Goal: Information Seeking & Learning: Learn about a topic

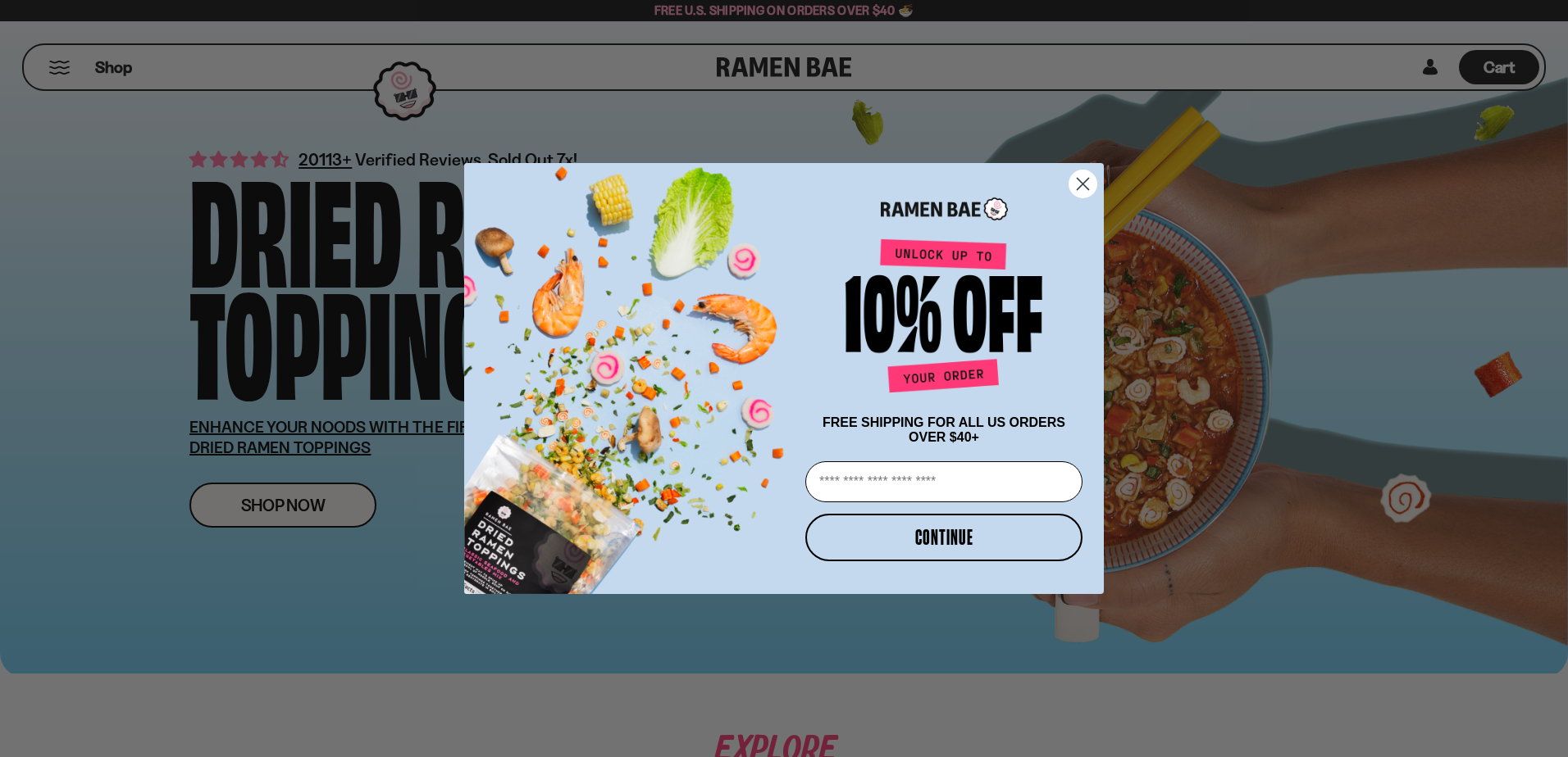
click at [1082, 179] on icon "Close dialog" at bounding box center [1083, 184] width 12 height 12
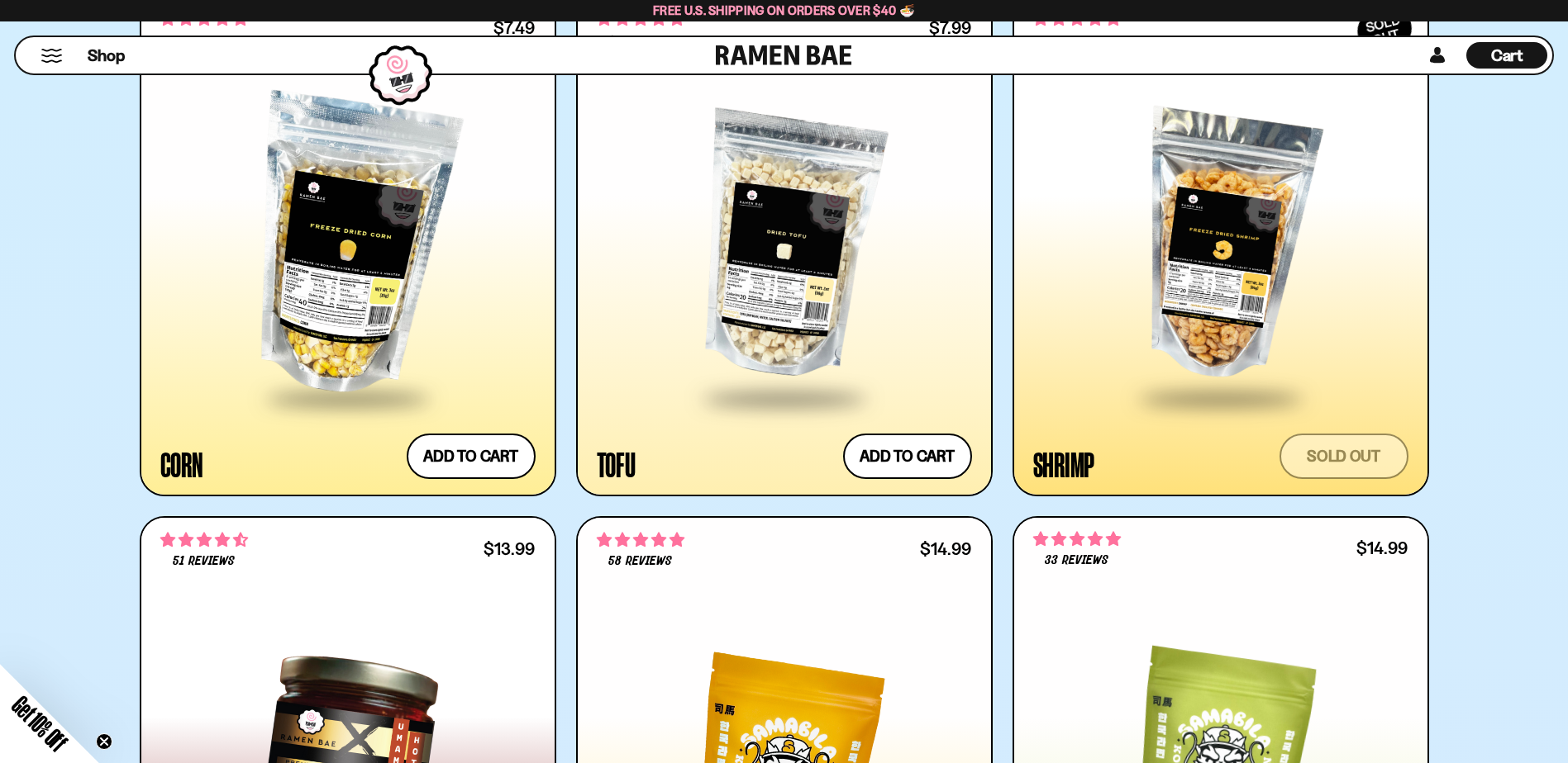
scroll to position [2892, 0]
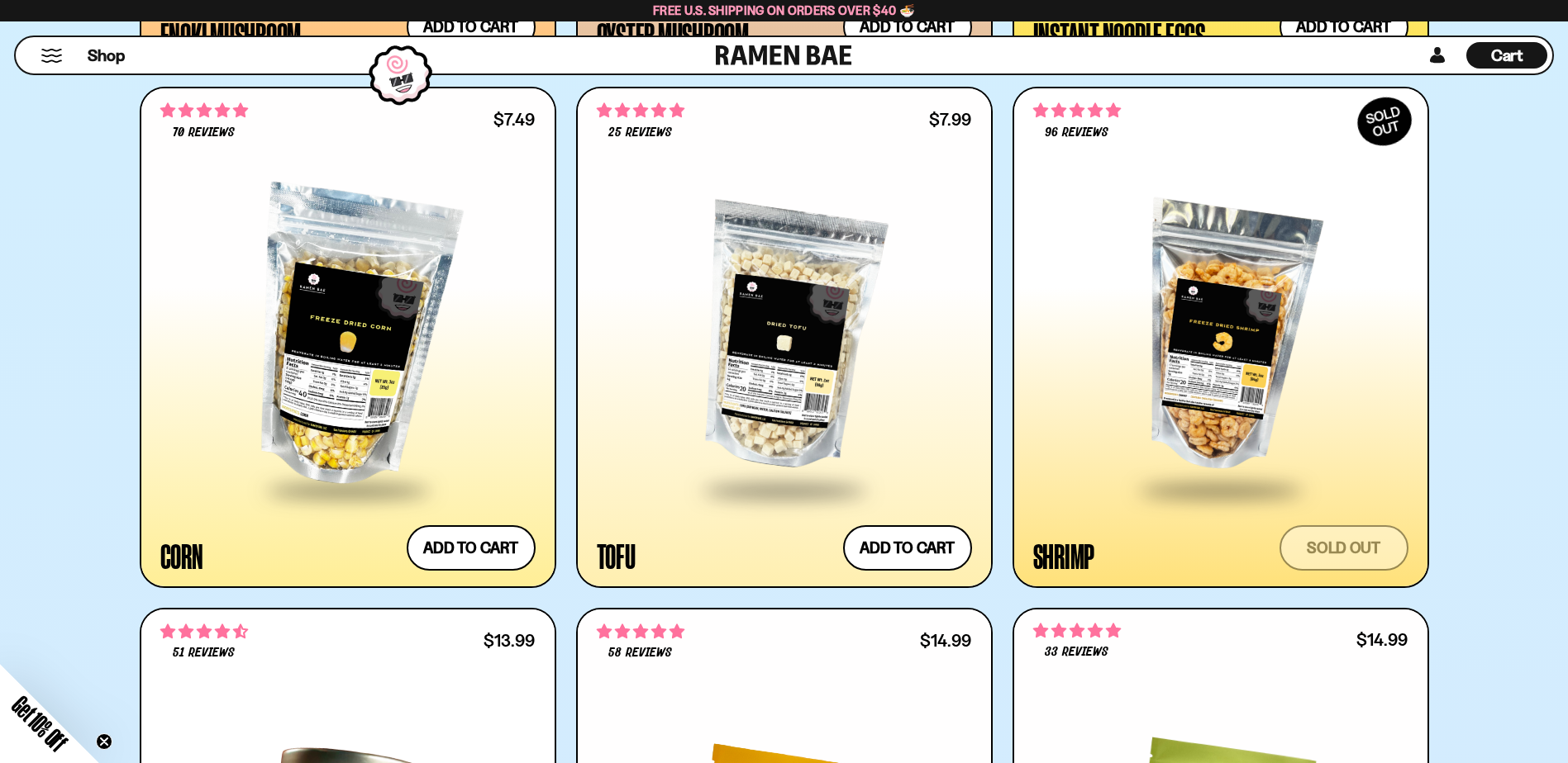
click at [1209, 382] on div at bounding box center [1220, 338] width 375 height 301
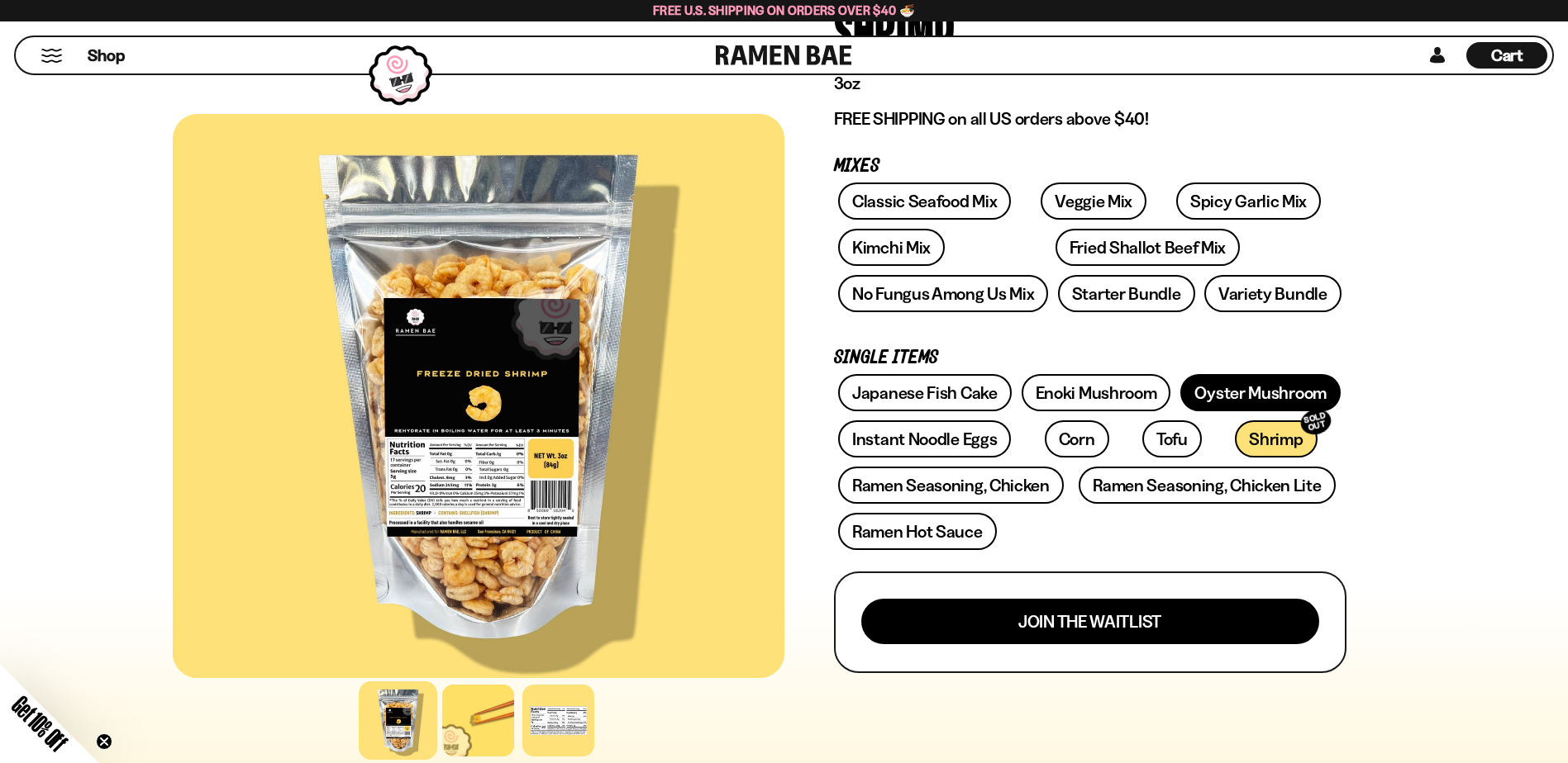
scroll to position [165, 0]
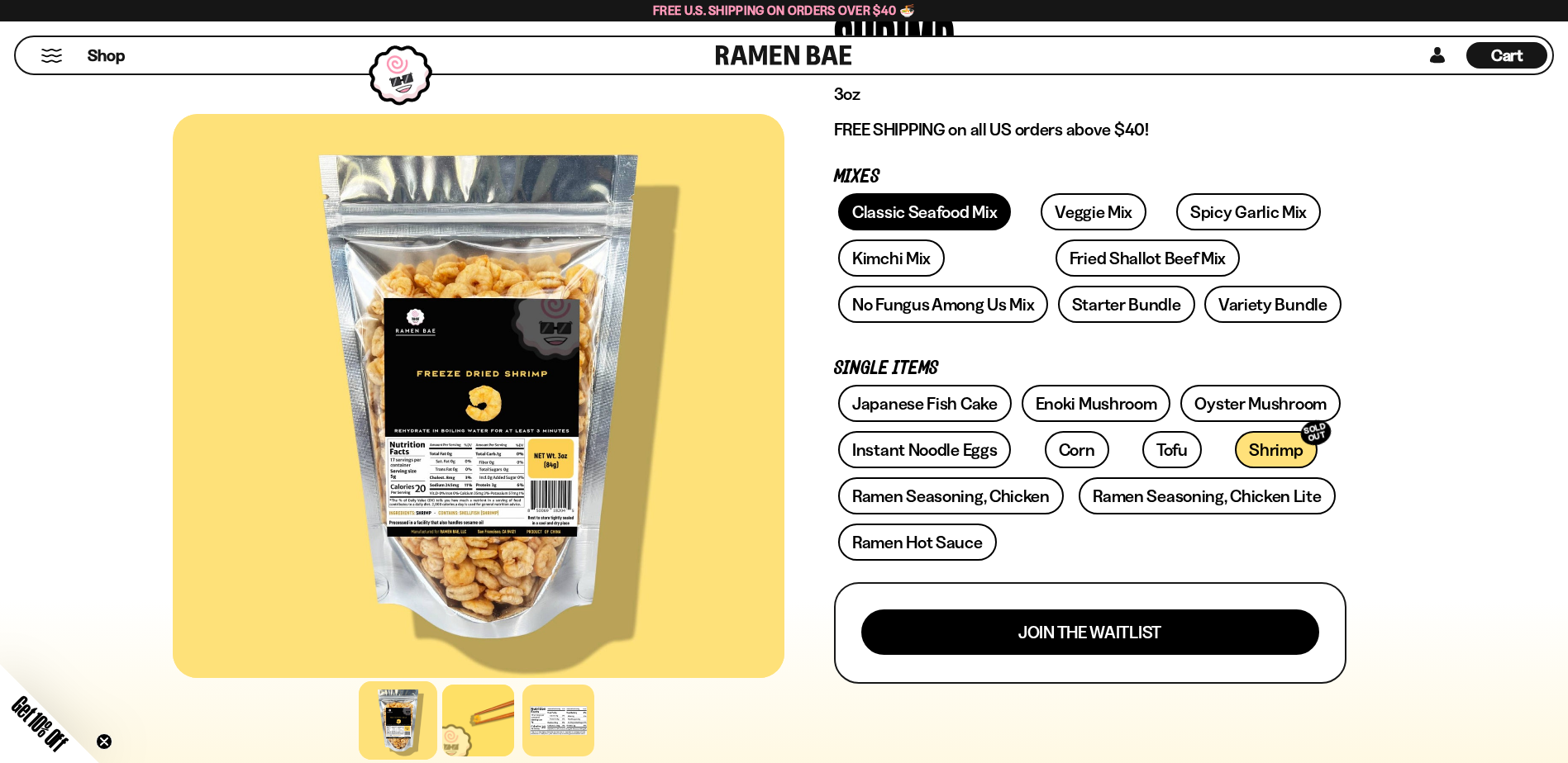
click at [917, 210] on link "Classic Seafood Mix" at bounding box center [924, 211] width 172 height 37
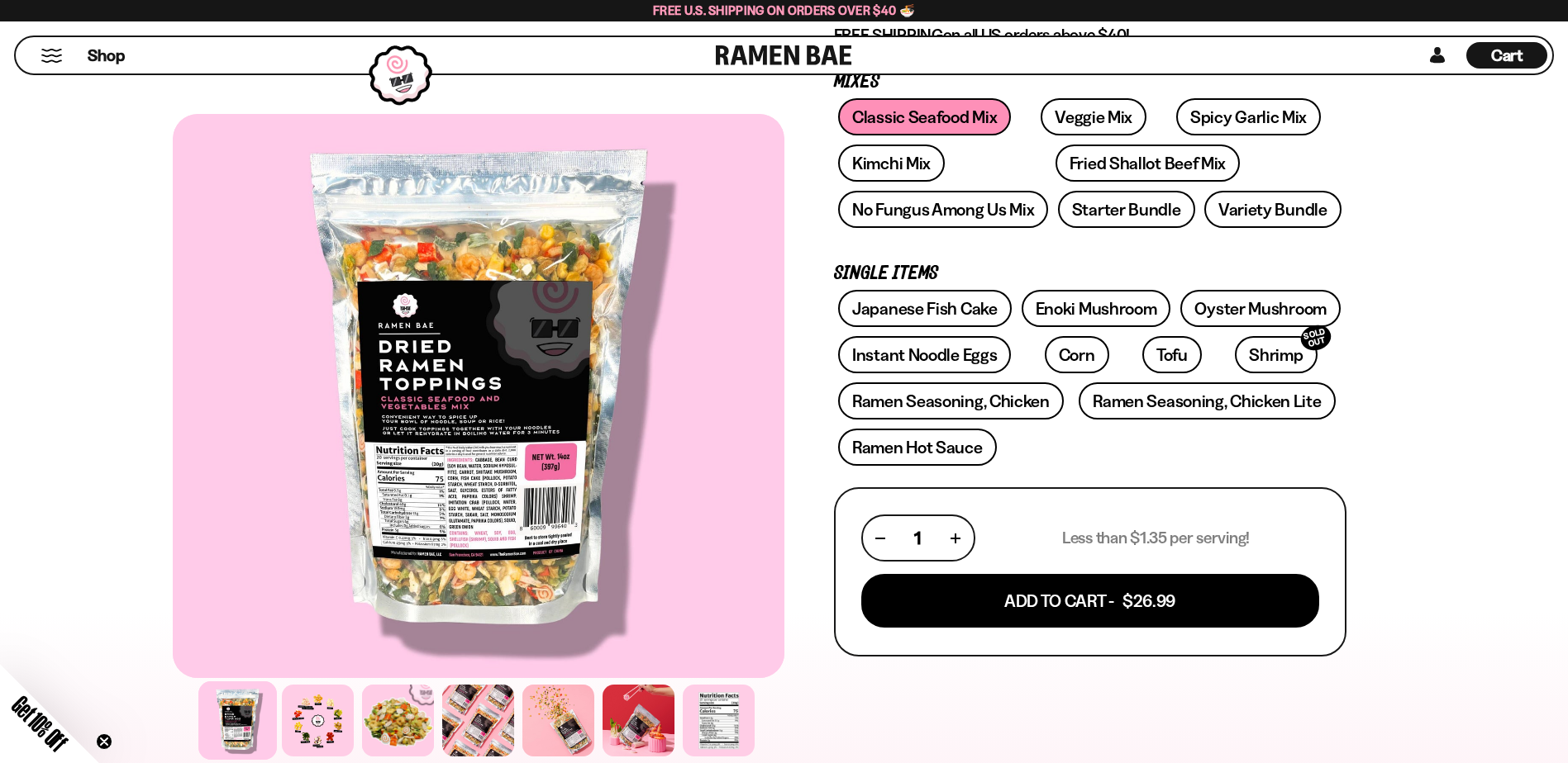
scroll to position [248, 0]
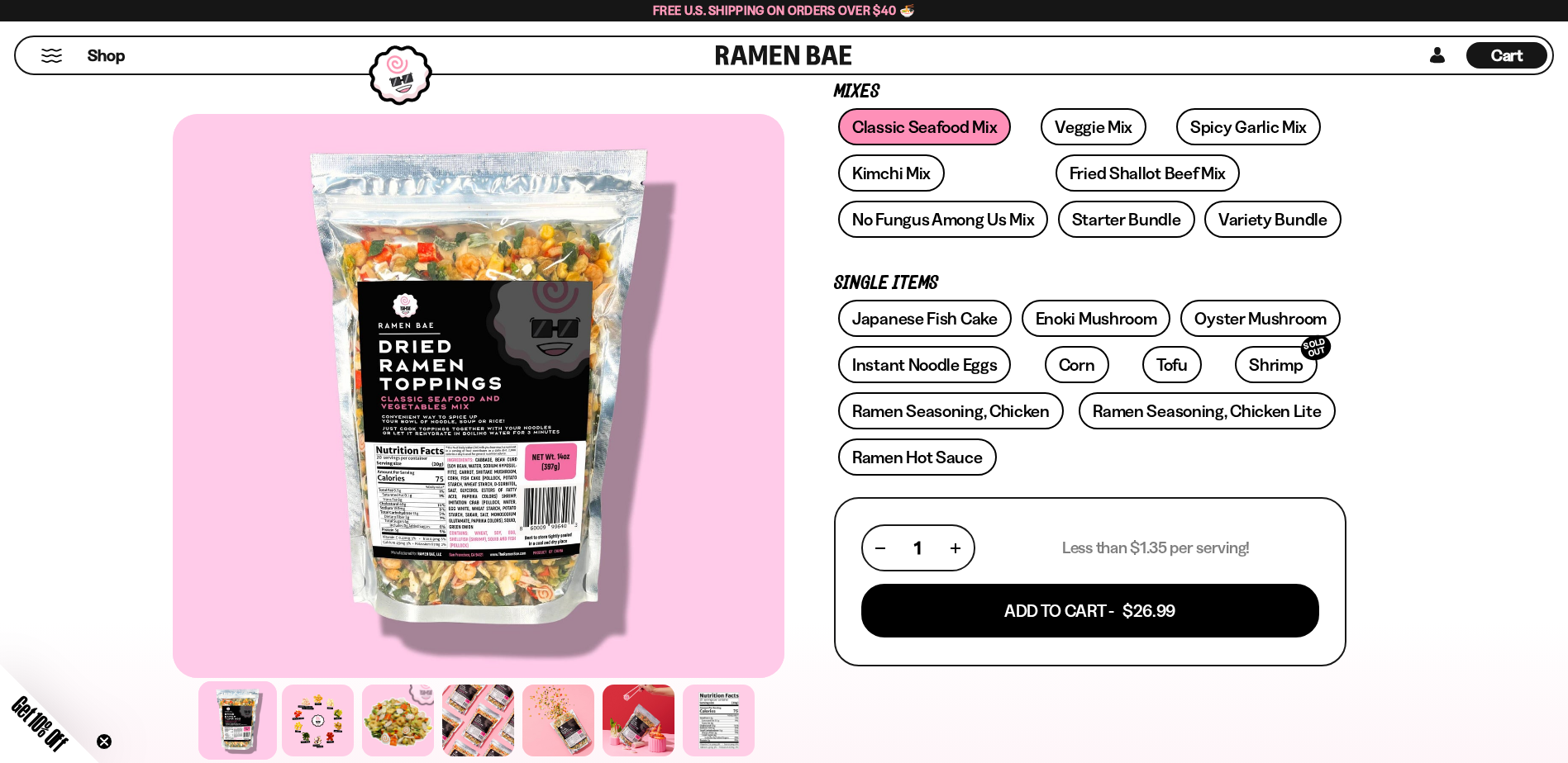
click at [36, 50] on div "Shop" at bounding box center [369, 56] width 695 height 36
click at [48, 63] on div "Shop" at bounding box center [369, 56] width 695 height 36
click at [48, 57] on button "Mobile Menu Trigger" at bounding box center [51, 55] width 22 height 14
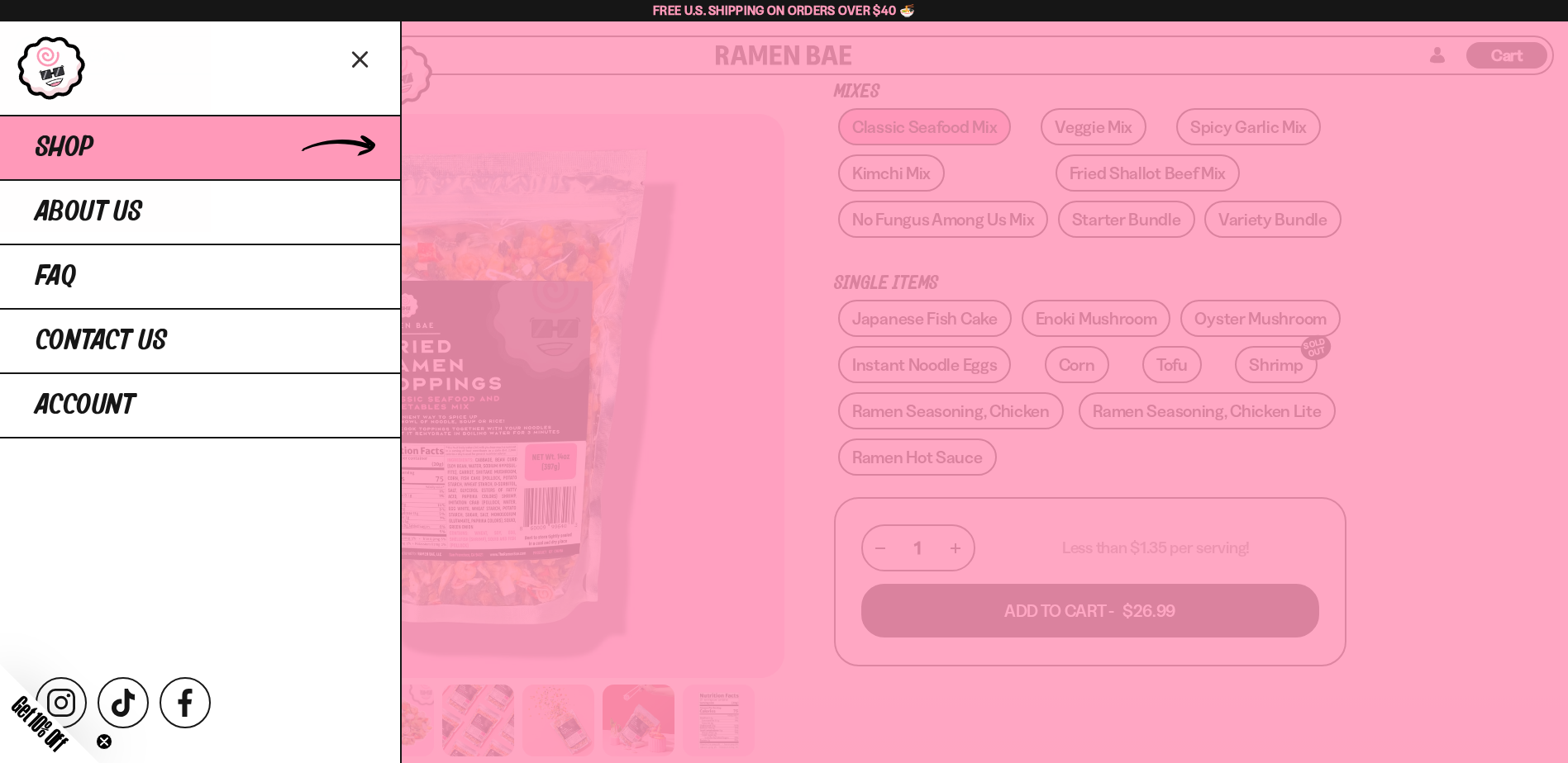
click at [74, 163] on span "Shop" at bounding box center [64, 148] width 57 height 30
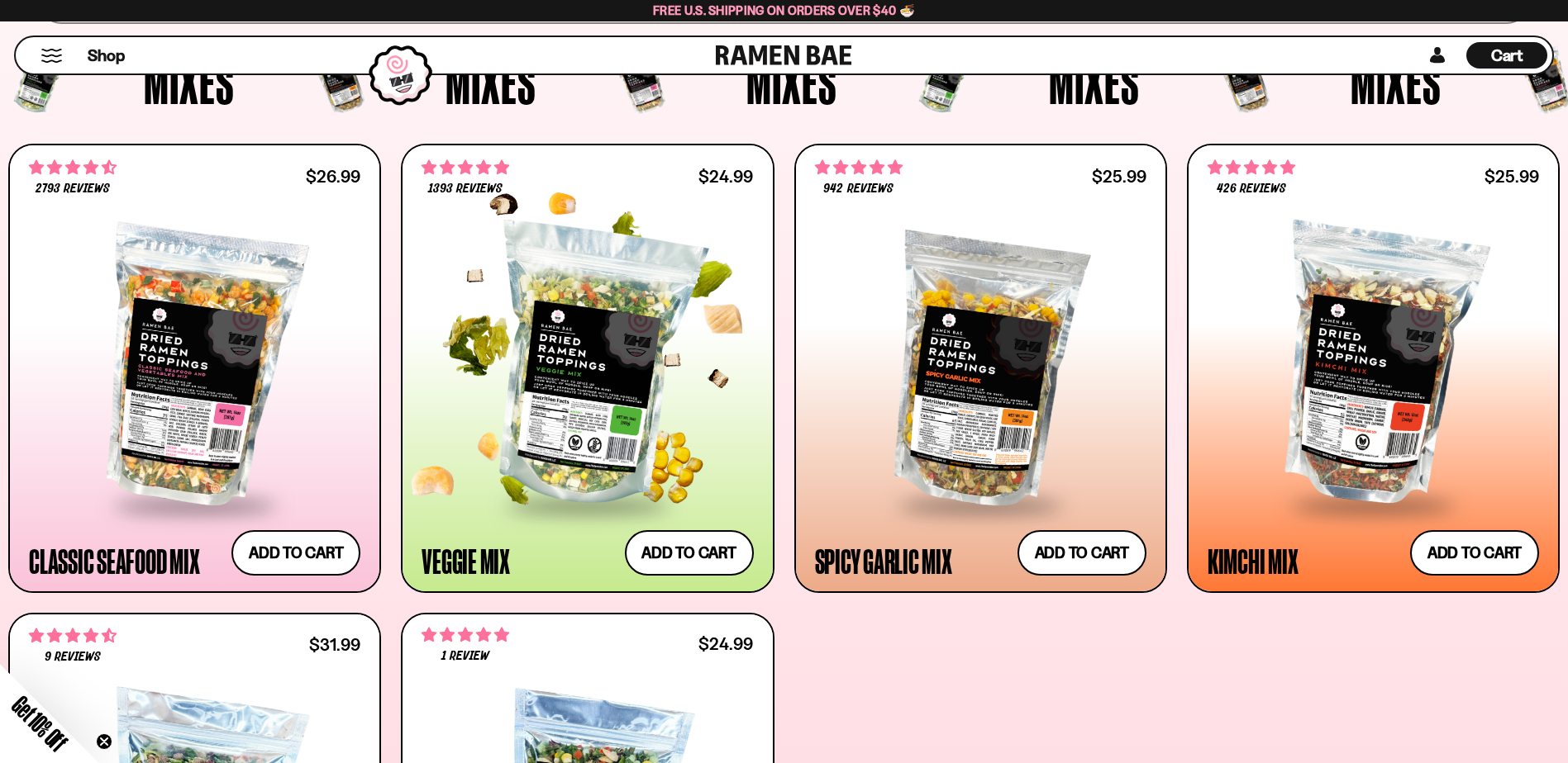
scroll to position [661, 0]
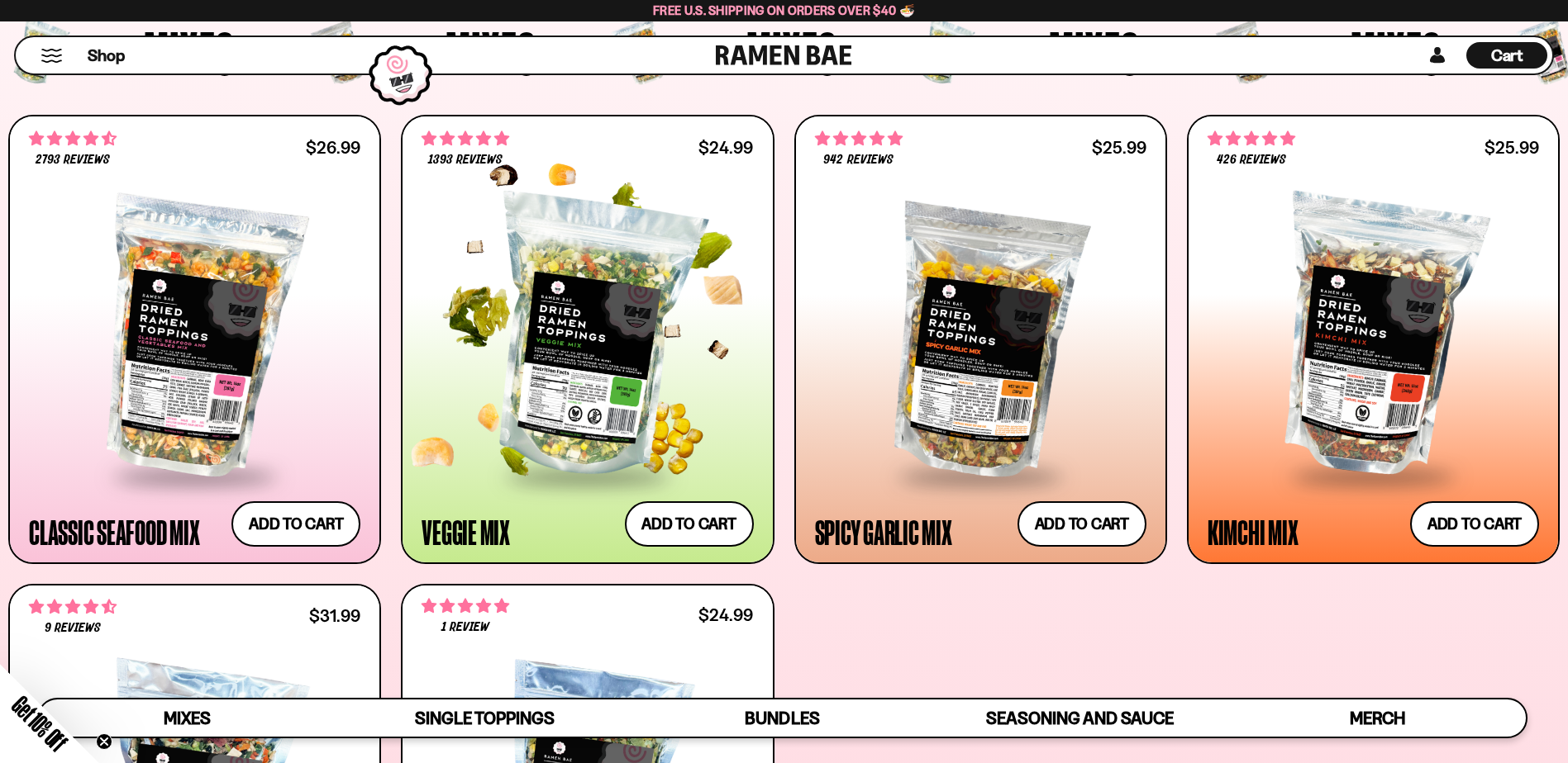
click at [518, 348] on div at bounding box center [587, 337] width 331 height 273
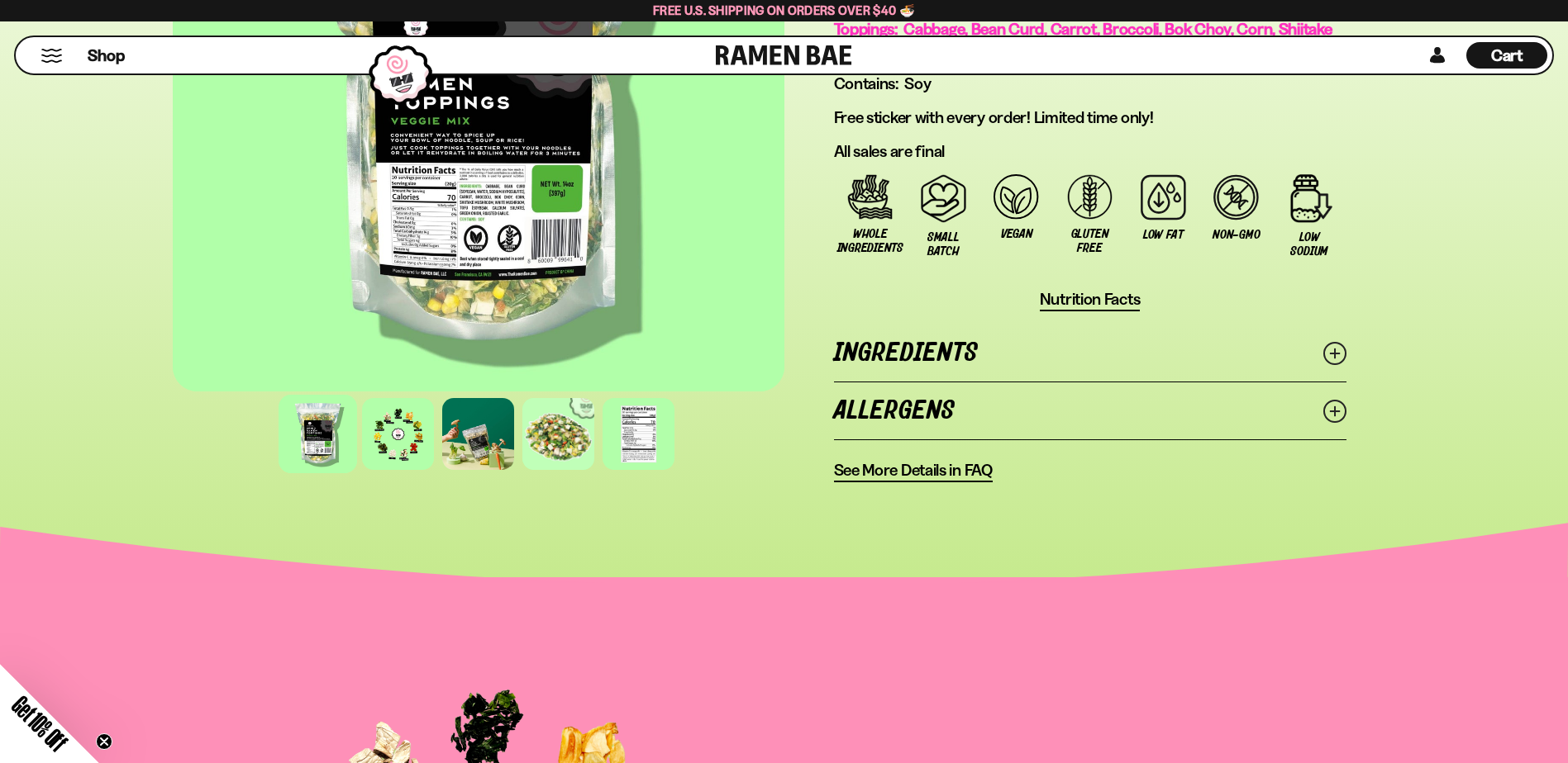
scroll to position [1239, 0]
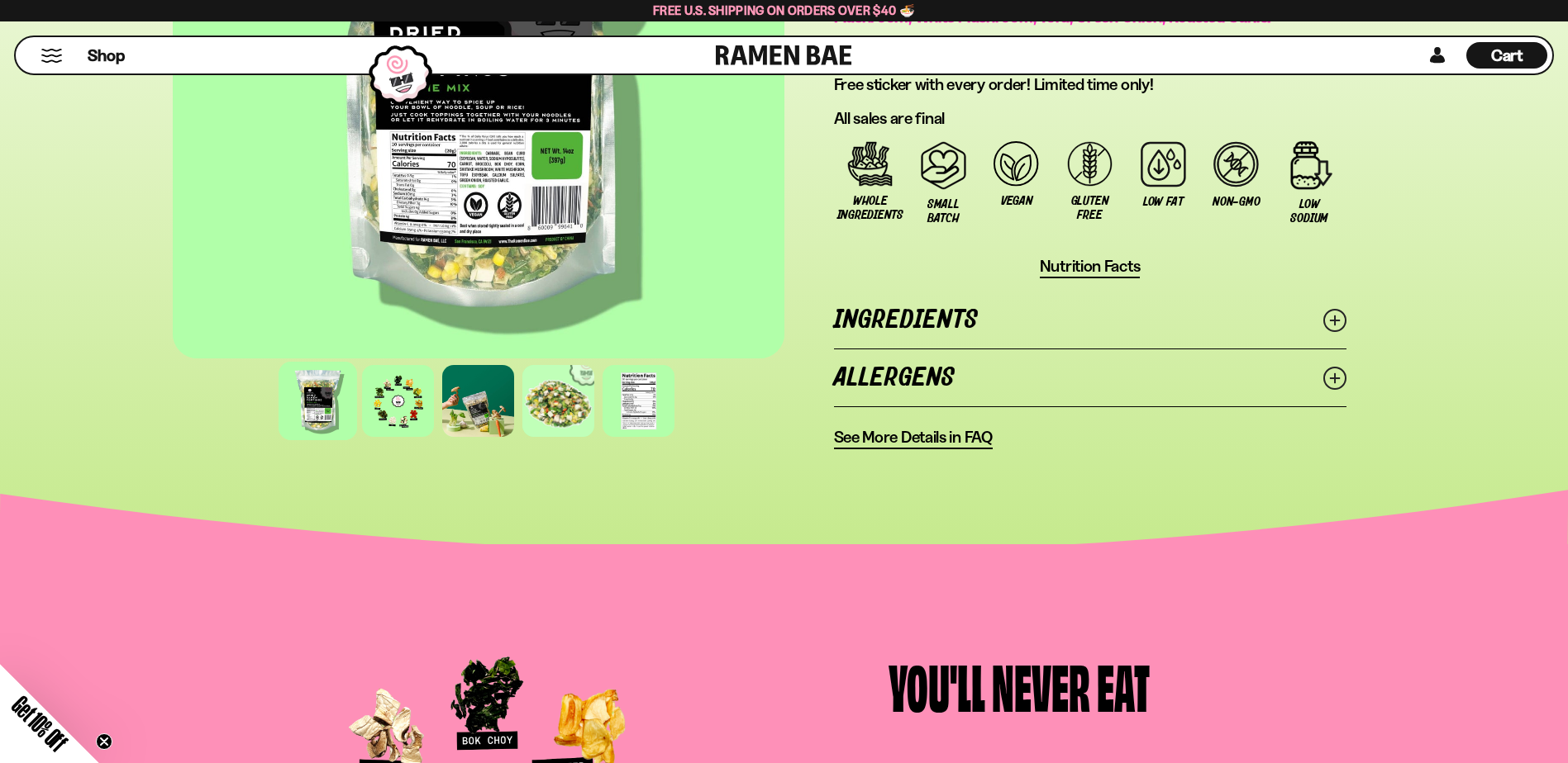
click at [971, 316] on link "Ingredients" at bounding box center [1090, 320] width 513 height 57
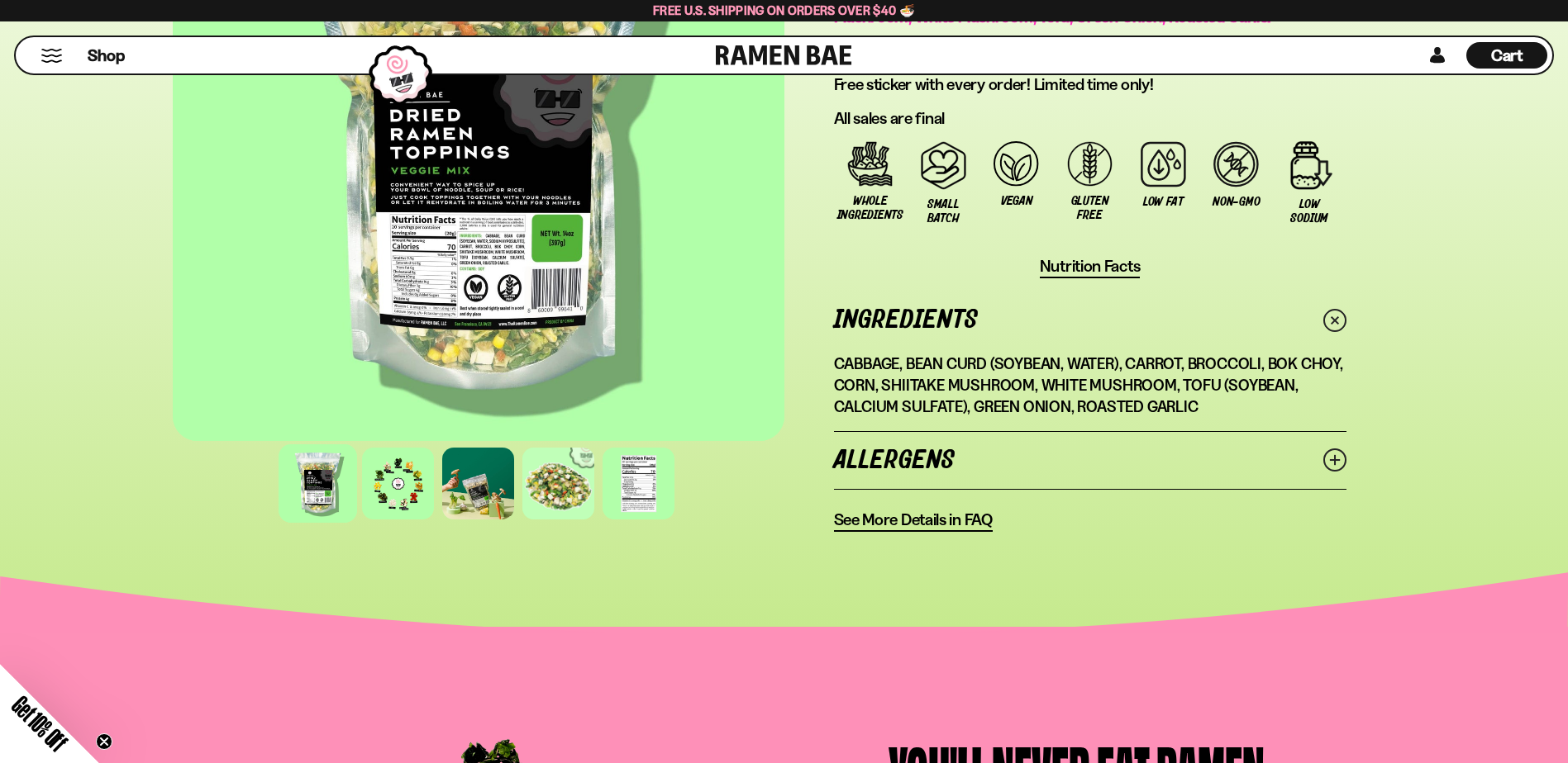
click at [971, 316] on link "Ingredients" at bounding box center [1090, 320] width 513 height 57
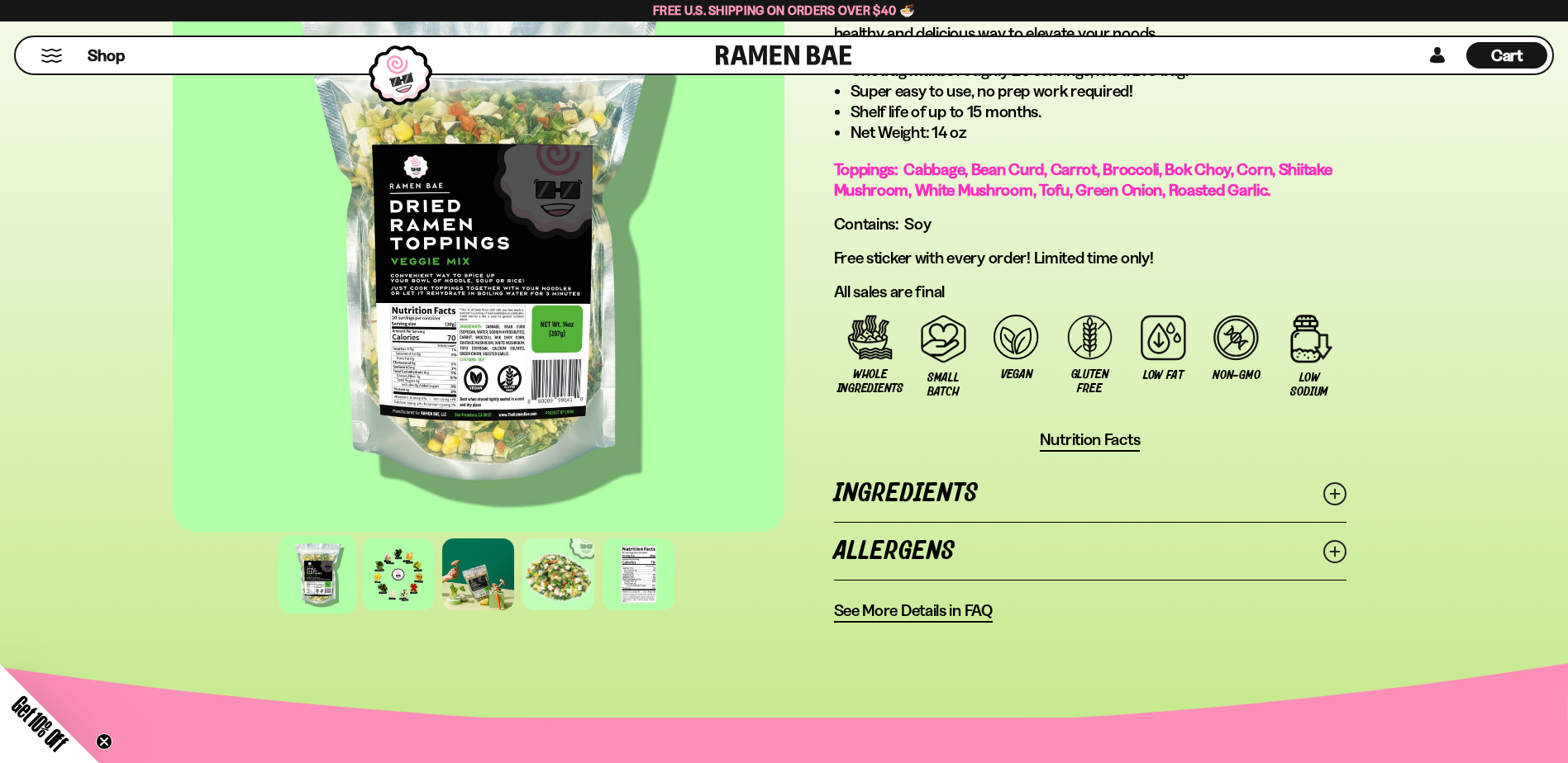
scroll to position [909, 0]
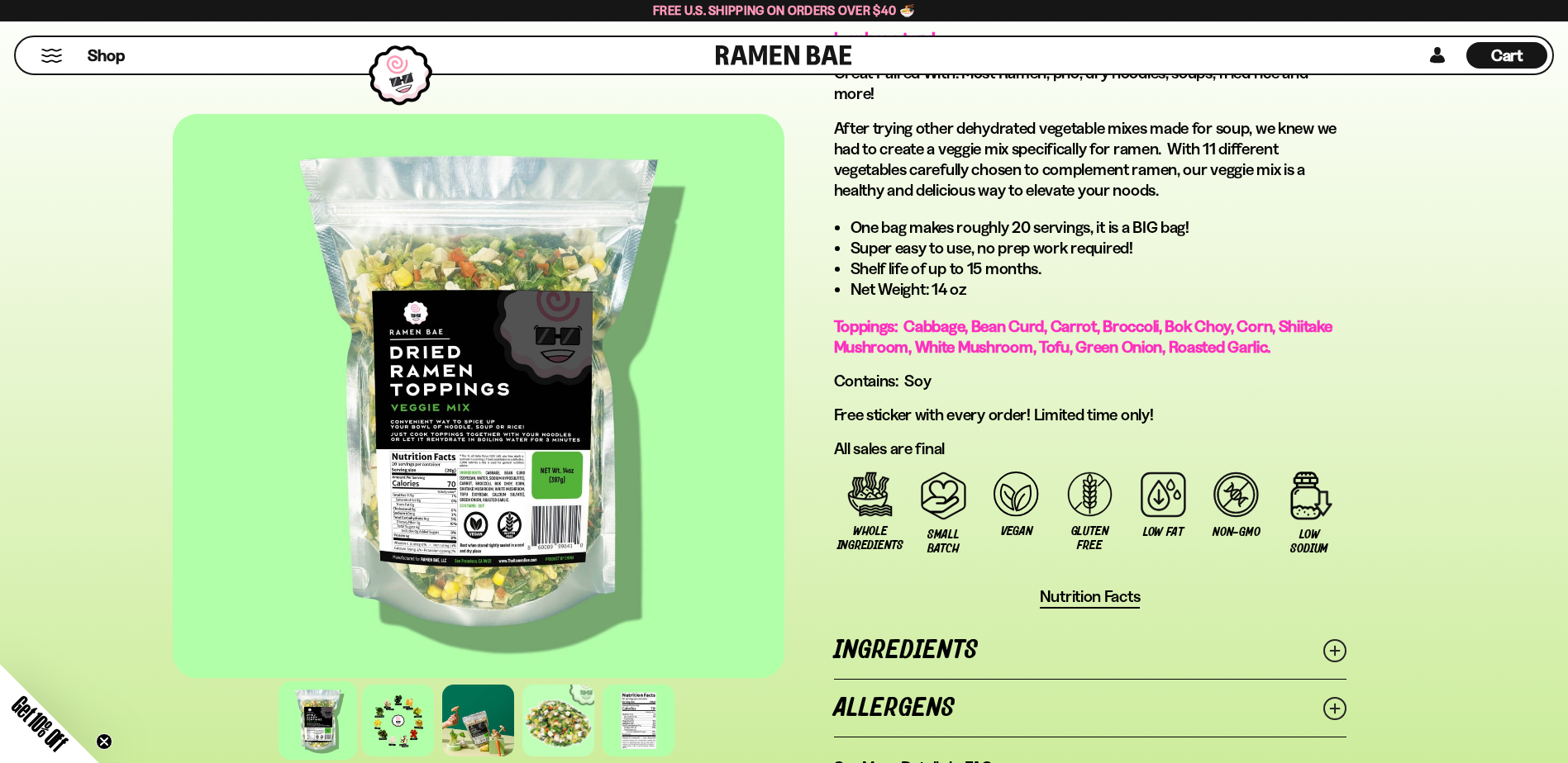
click at [46, 57] on button "Mobile Menu Trigger" at bounding box center [51, 55] width 22 height 14
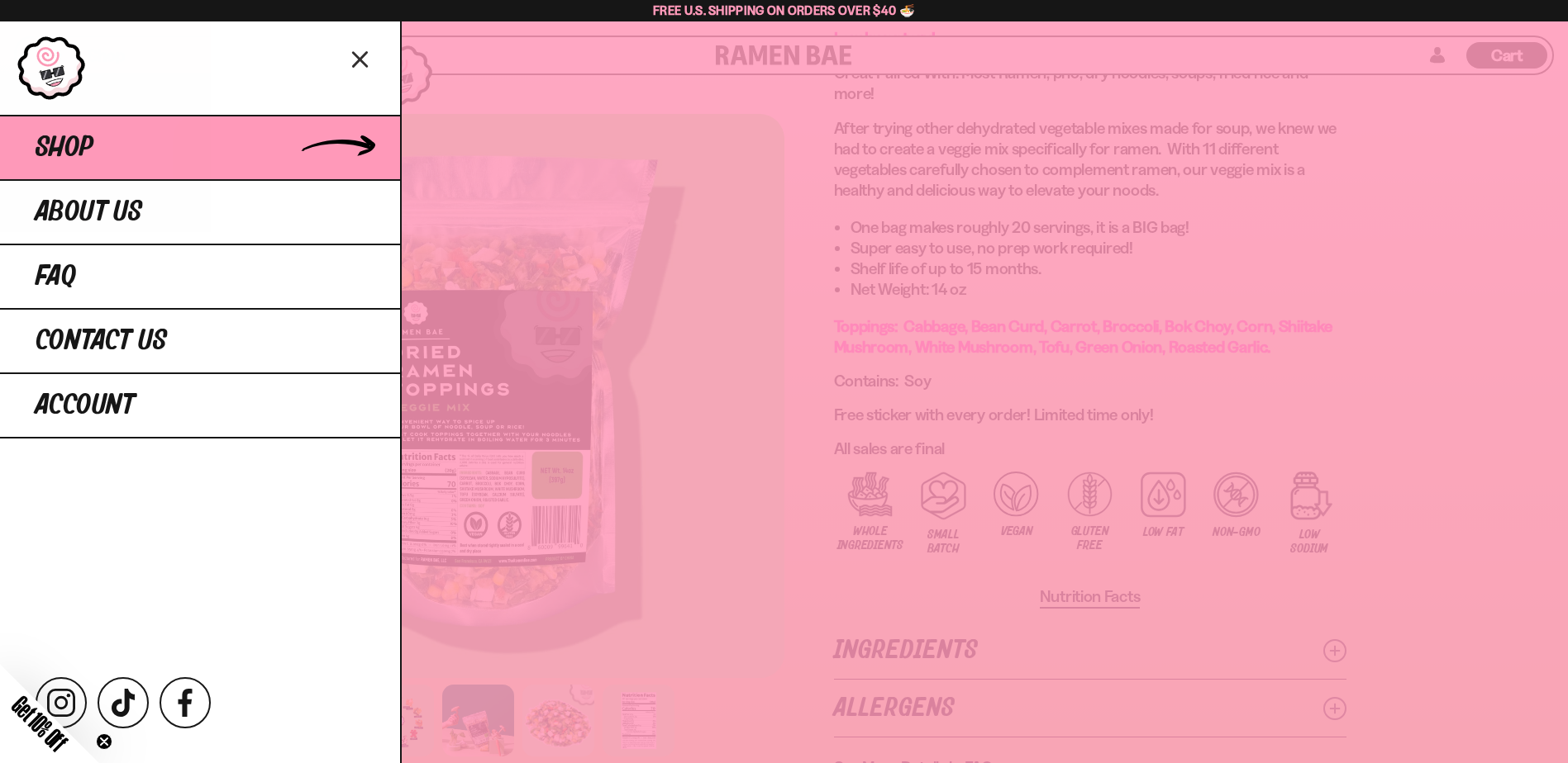
click at [95, 144] on link "Shop" at bounding box center [200, 147] width 400 height 65
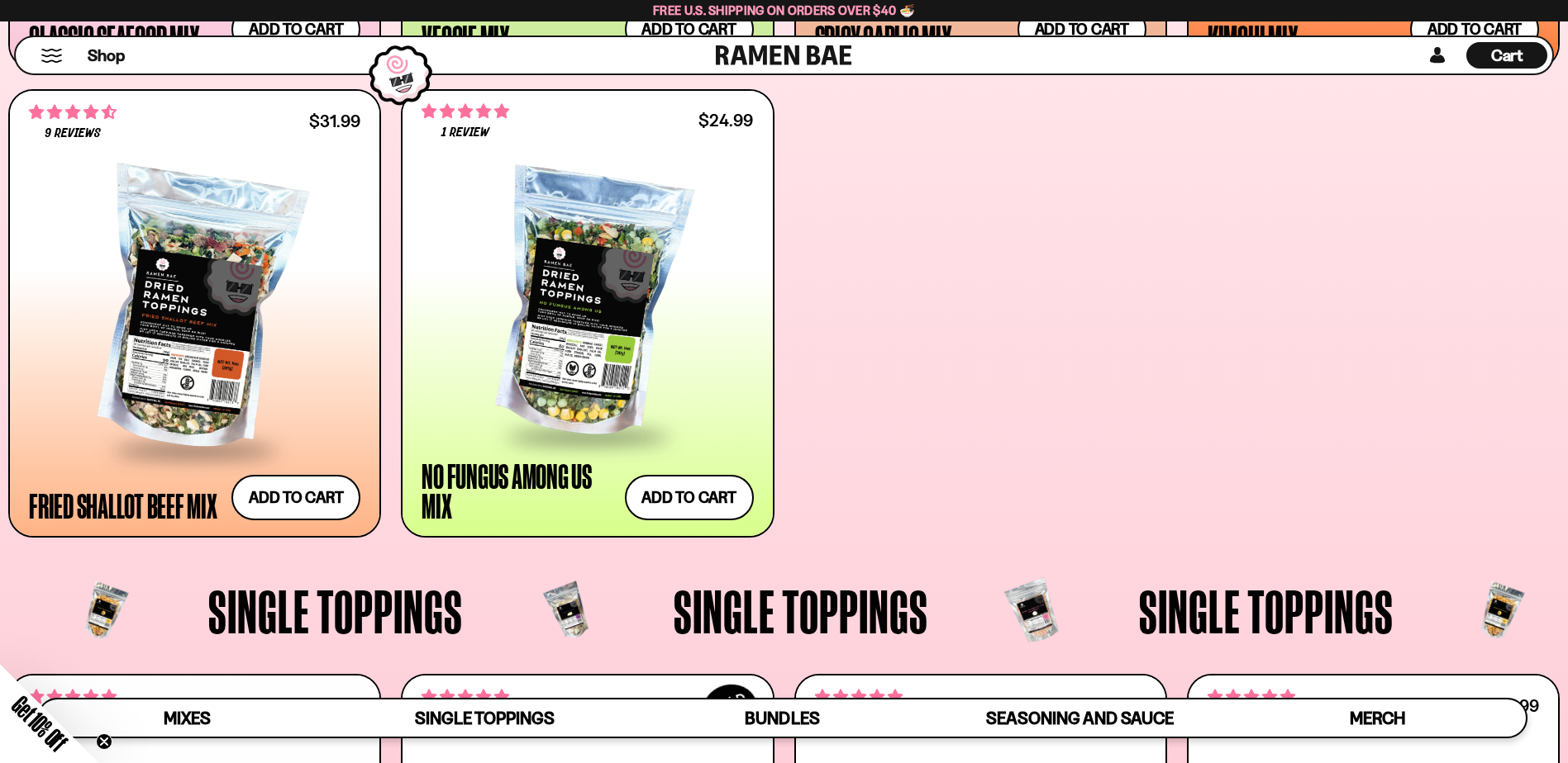
scroll to position [1157, 0]
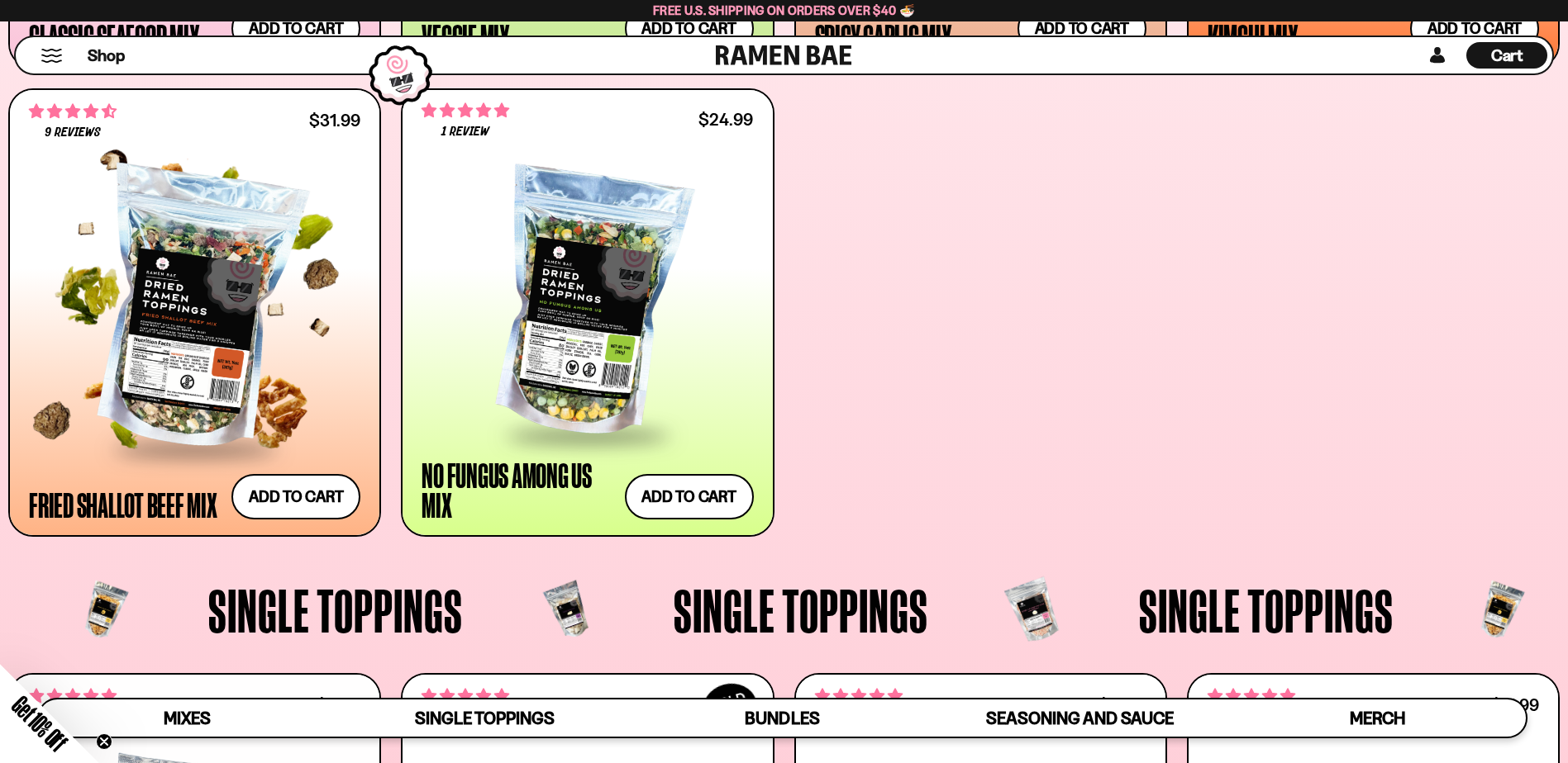
click at [207, 383] on div at bounding box center [194, 310] width 331 height 273
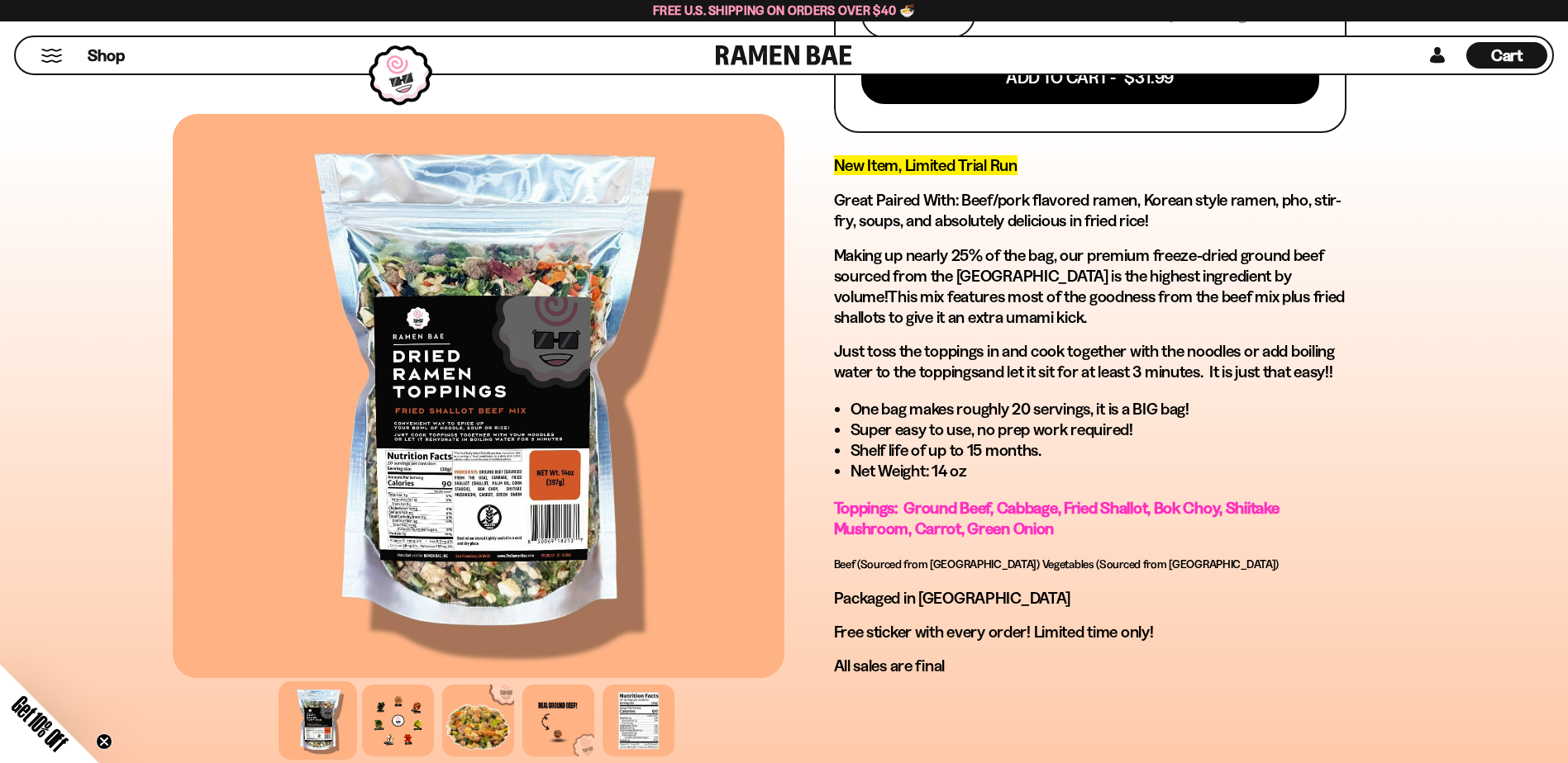
scroll to position [826, 0]
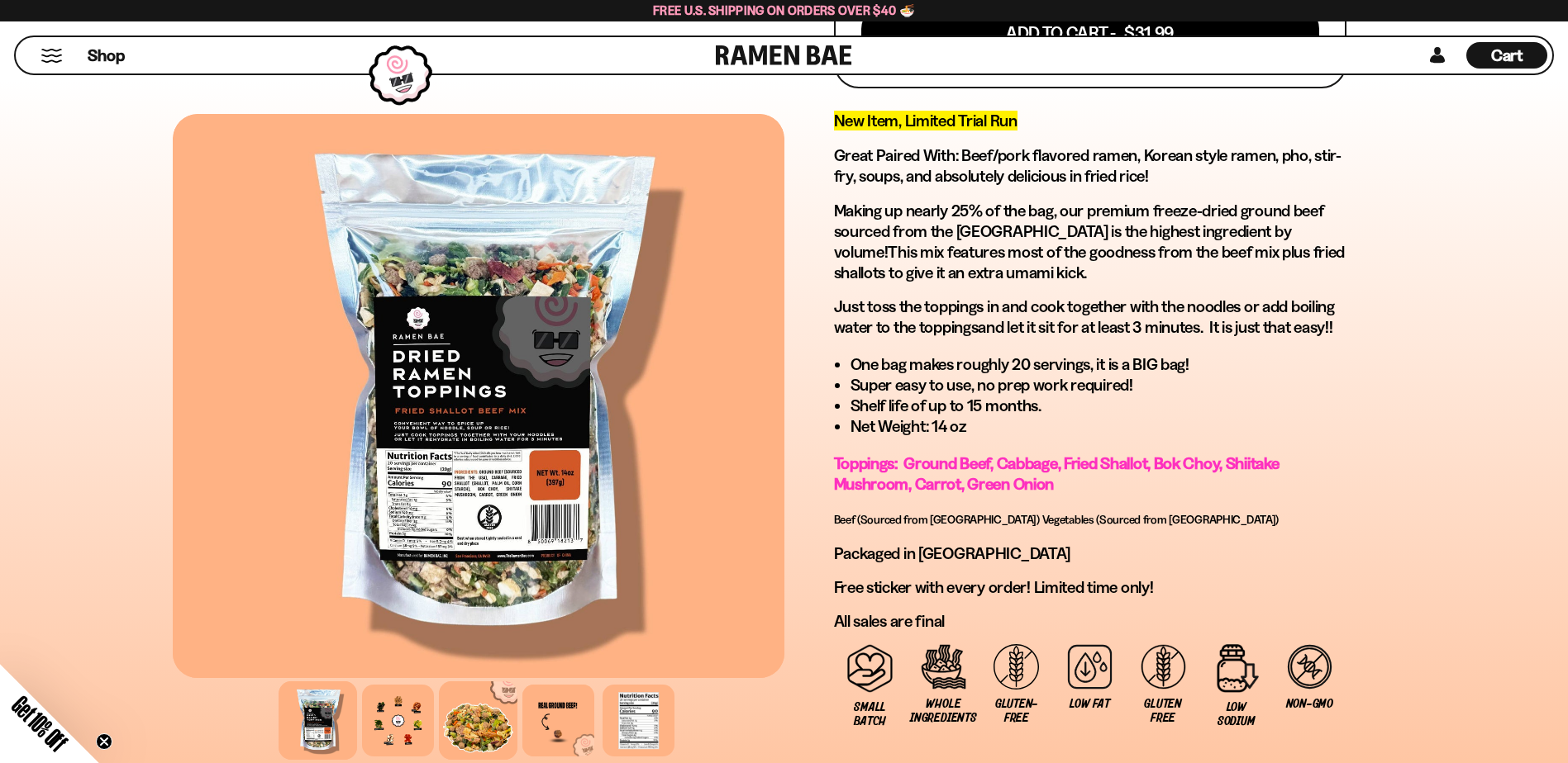
click at [480, 733] on div at bounding box center [478, 721] width 78 height 78
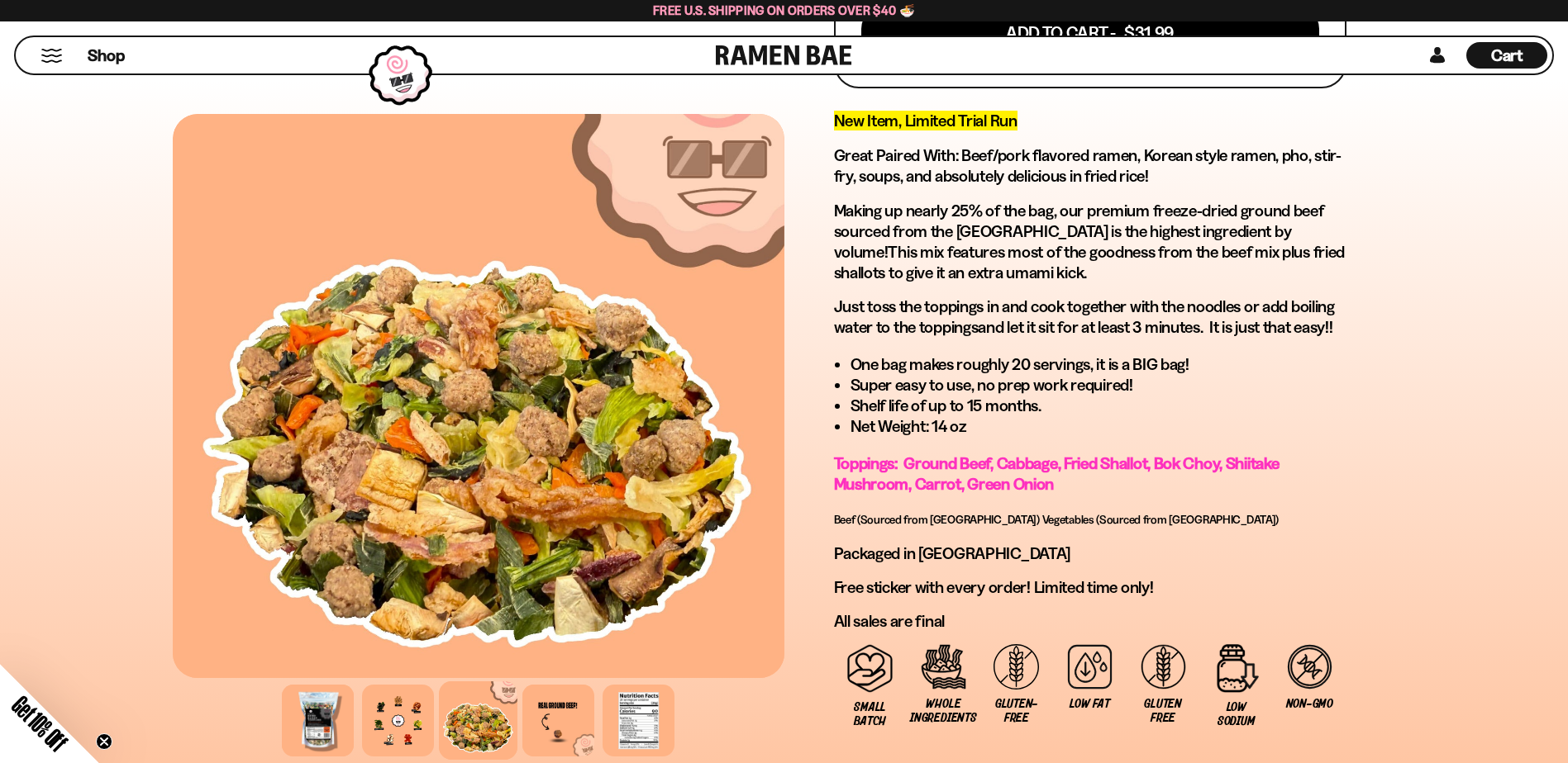
click at [48, 60] on button "Mobile Menu Trigger" at bounding box center [51, 55] width 22 height 14
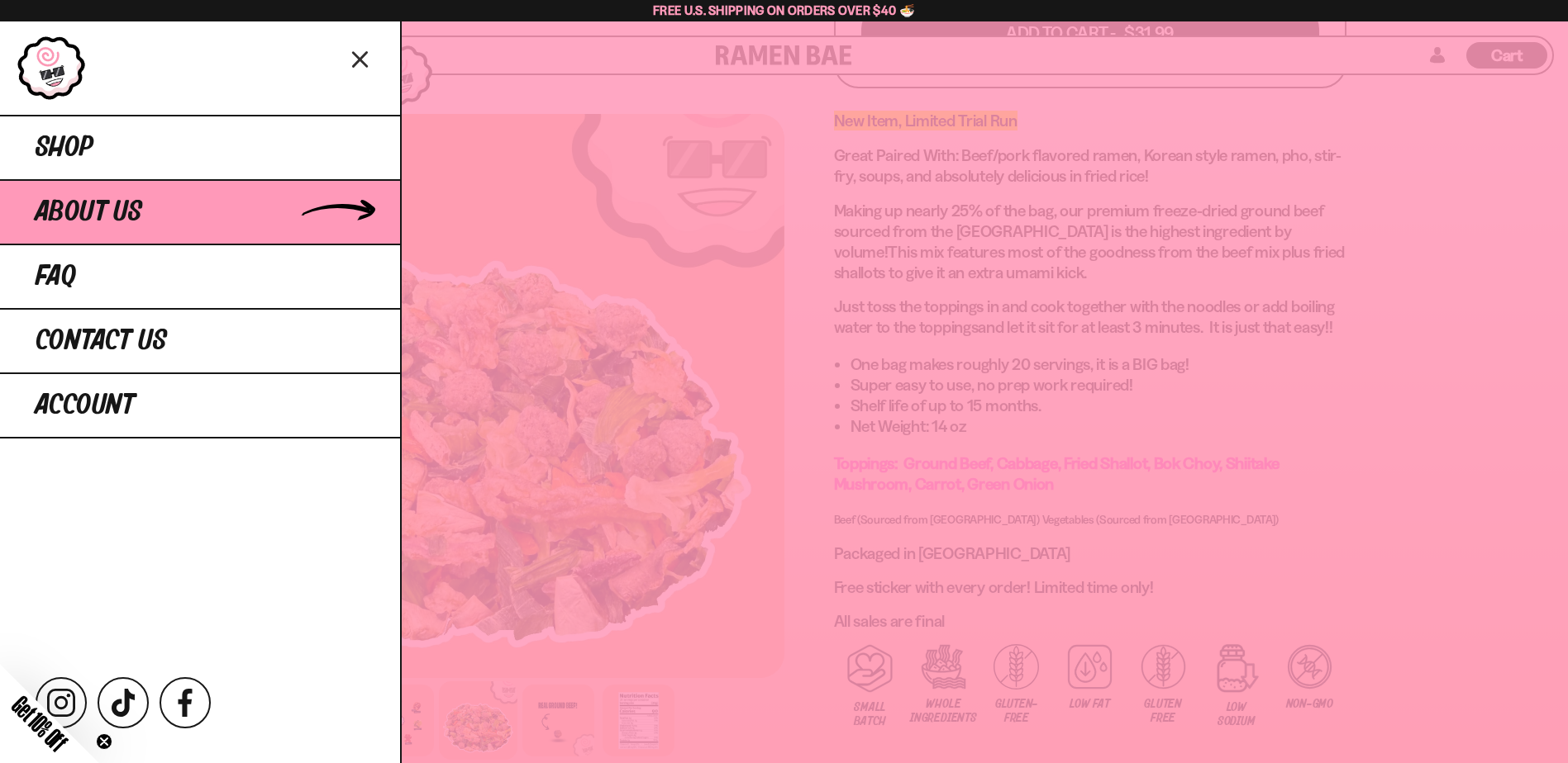
click at [183, 203] on link "About Us" at bounding box center [200, 211] width 400 height 65
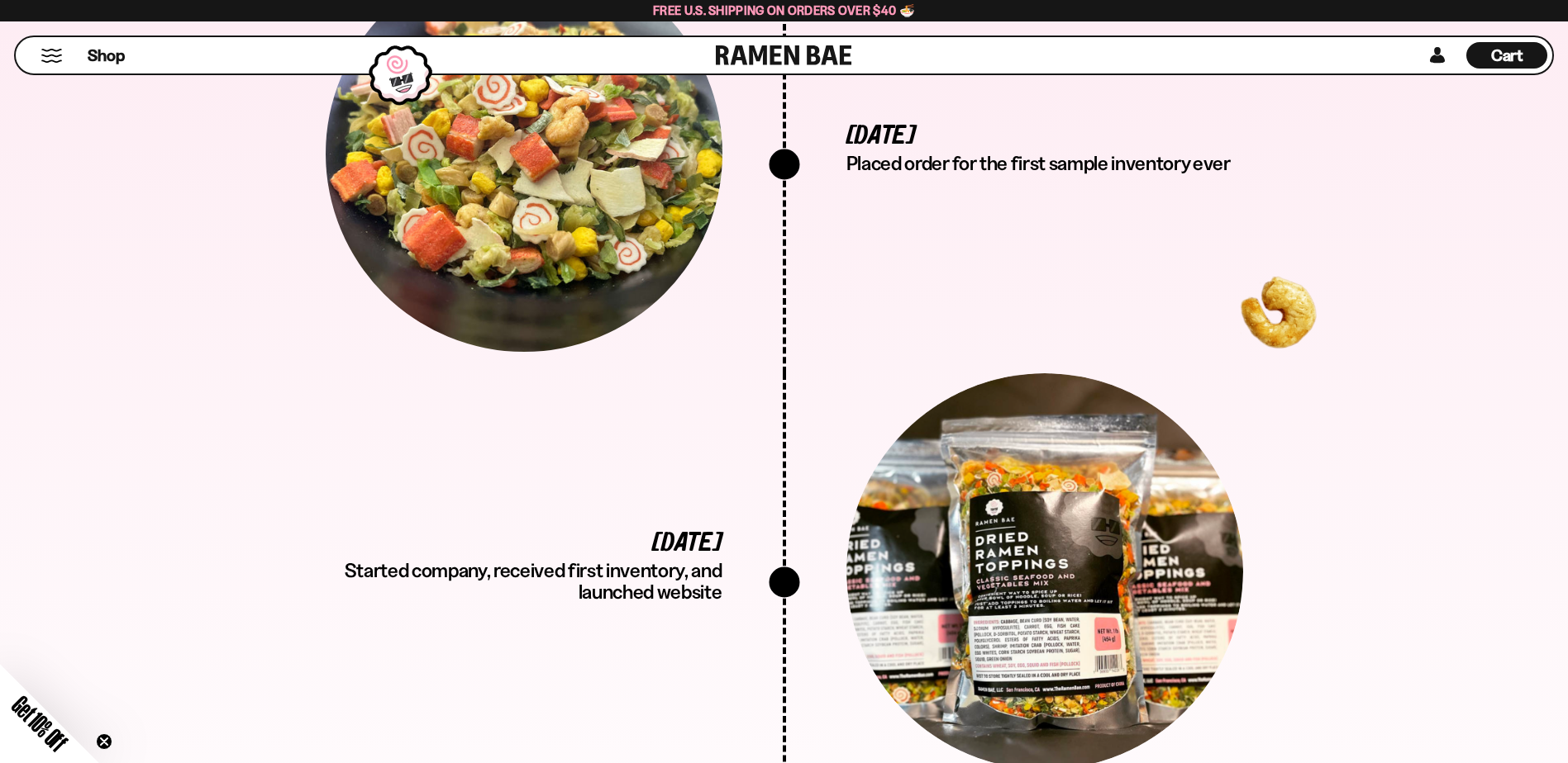
scroll to position [3305, 0]
